Goal: Navigation & Orientation: Understand site structure

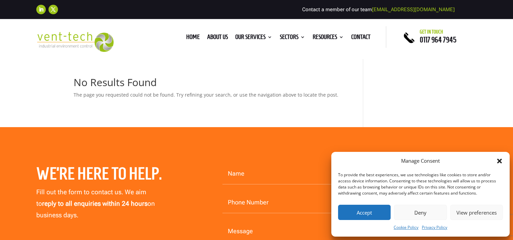
click at [359, 215] on button "Accept" at bounding box center [364, 212] width 53 height 15
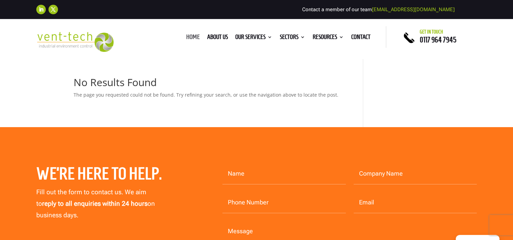
click at [193, 37] on link "Home" at bounding box center [193, 38] width 14 height 7
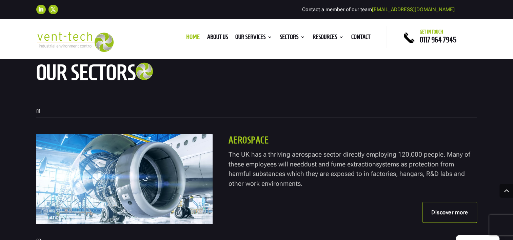
scroll to position [848, 0]
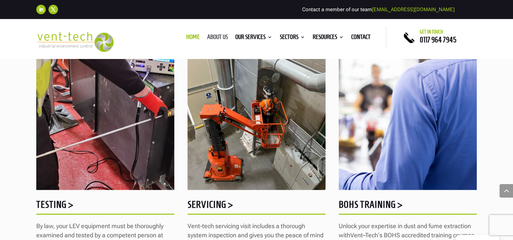
click at [217, 35] on link "About us" at bounding box center [217, 38] width 21 height 7
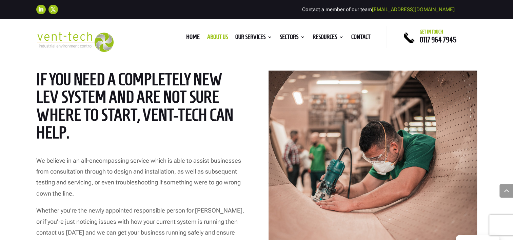
scroll to position [791, 0]
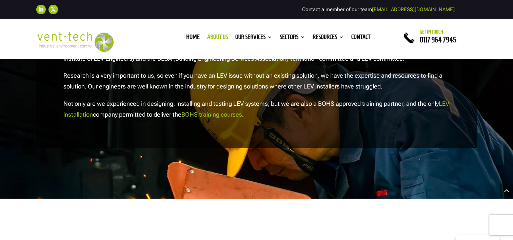
click at [332, 33] on ul "Home About us Our Services Consultancy Design Installation Commissioning Testin…" at bounding box center [278, 37] width 192 height 10
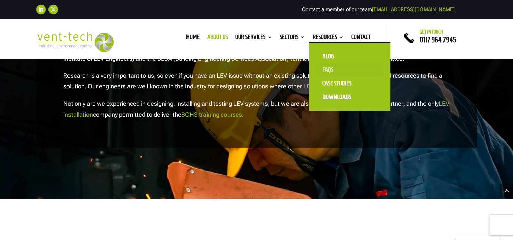
click at [325, 71] on link "FAQS" at bounding box center [350, 70] width 68 height 14
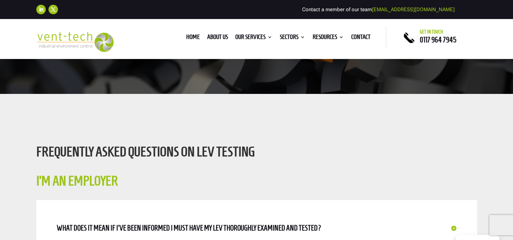
scroll to position [170, 0]
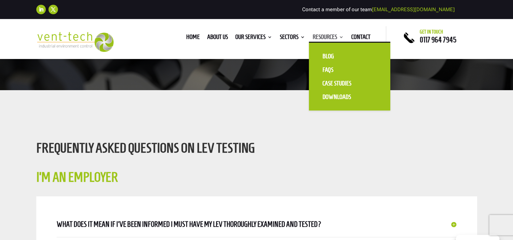
click at [332, 36] on link "Resources" at bounding box center [328, 38] width 31 height 7
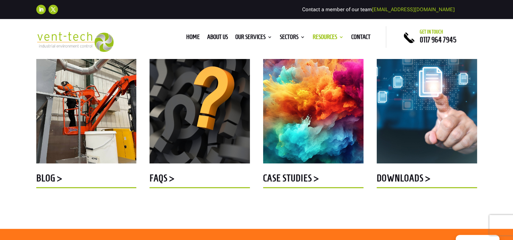
scroll to position [283, 0]
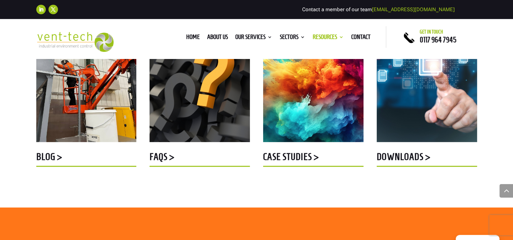
click at [42, 156] on h5 "Blog >" at bounding box center [86, 158] width 100 height 13
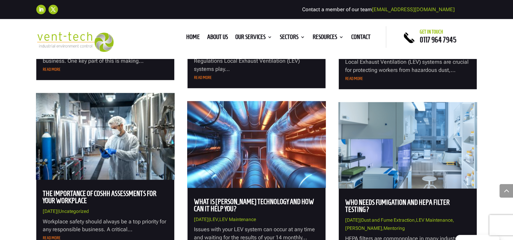
scroll to position [622, 0]
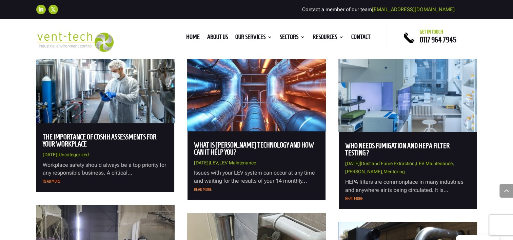
click at [353, 200] on link "read more" at bounding box center [354, 198] width 18 height 5
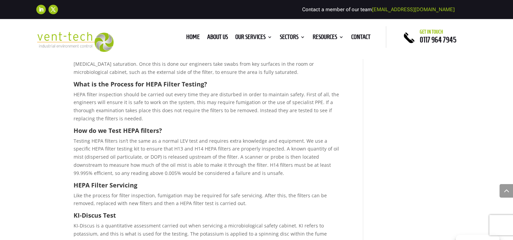
scroll to position [452, 0]
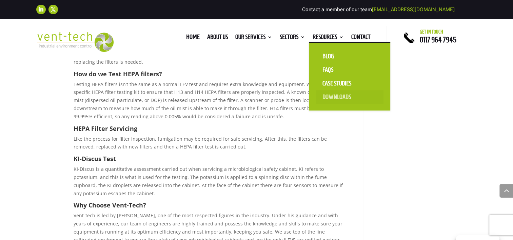
click at [329, 97] on link "Downloads" at bounding box center [350, 97] width 68 height 14
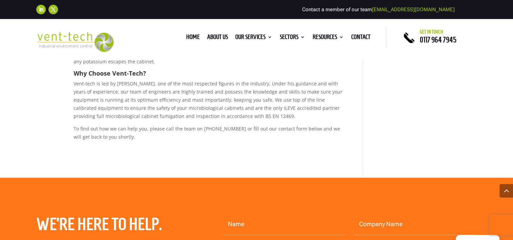
scroll to position [565, 0]
